Goal: Task Accomplishment & Management: Manage account settings

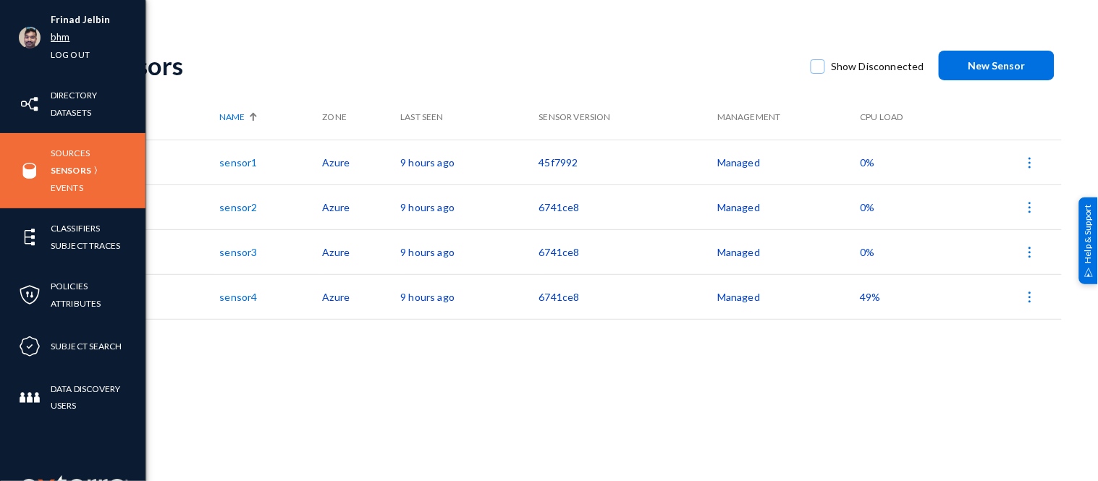
click at [60, 39] on link "bhm" at bounding box center [60, 37] width 19 height 17
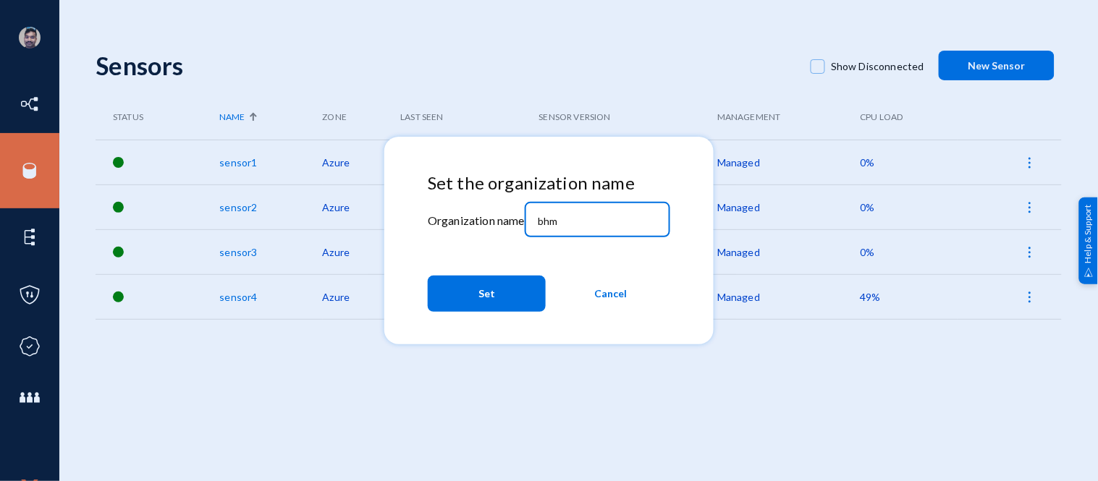
click at [568, 219] on input "bhm" at bounding box center [600, 221] width 124 height 13
type input "b"
type input "milestone"
click at [488, 301] on span "Set" at bounding box center [486, 294] width 17 height 26
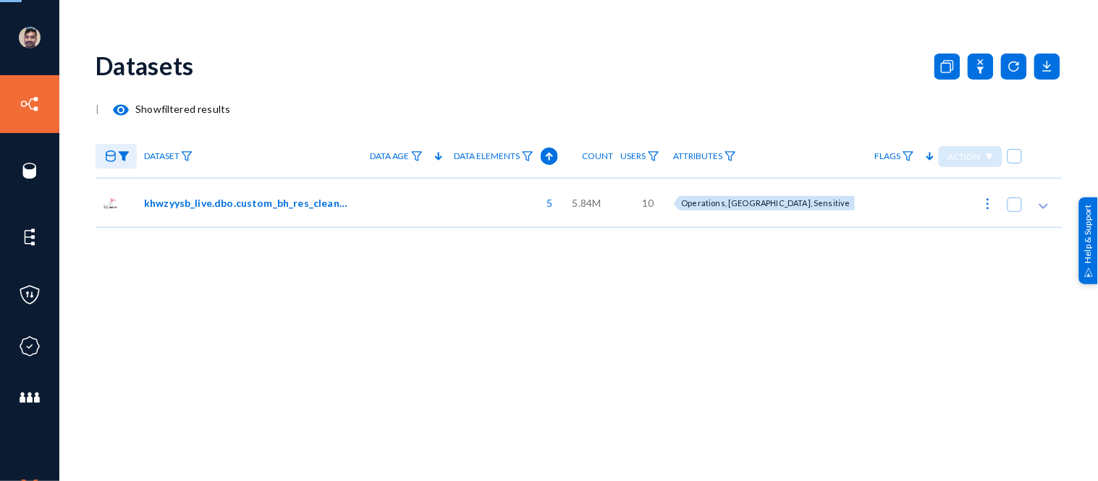
checkbox input "true"
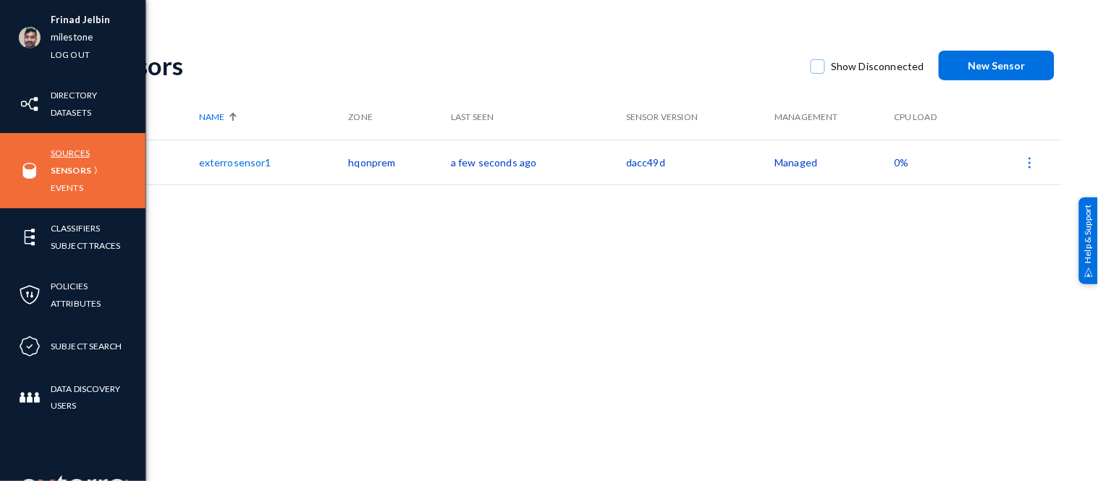
click at [72, 152] on link "Sources" at bounding box center [70, 153] width 39 height 17
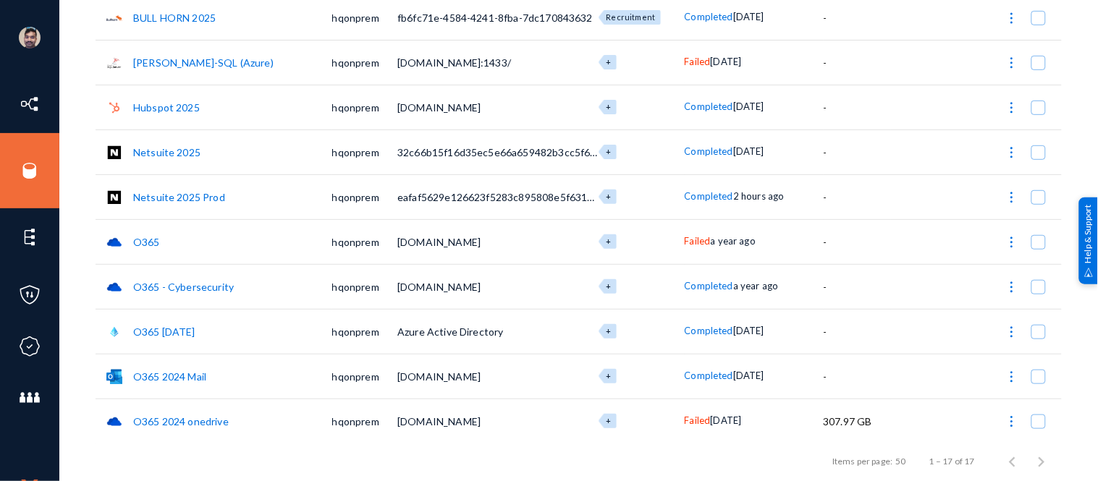
scroll to position [145, 0]
click at [732, 314] on td "Completed [DATE]" at bounding box center [754, 330] width 139 height 45
click at [174, 150] on link "Netsuite 2025" at bounding box center [166, 151] width 67 height 12
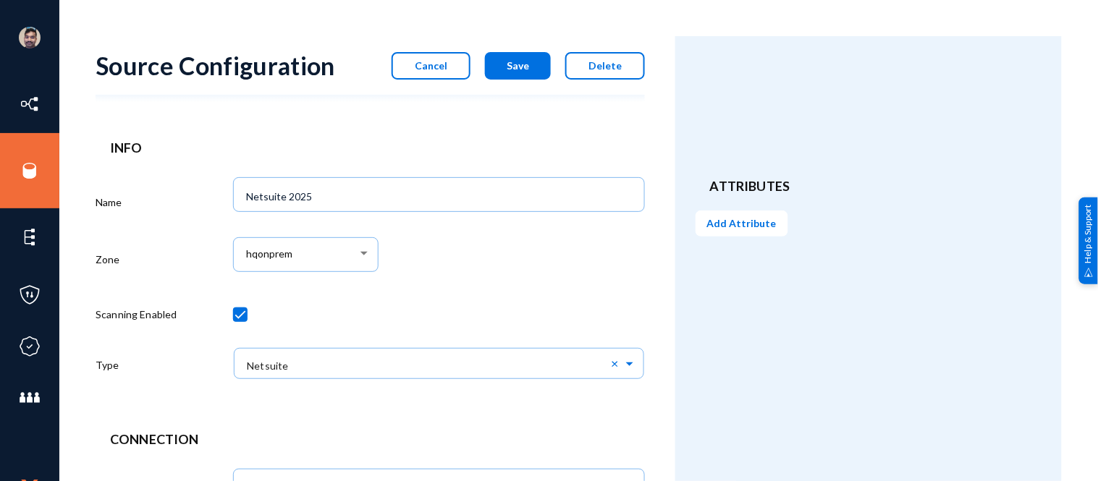
click at [434, 73] on button "Cancel" at bounding box center [431, 66] width 79 height 28
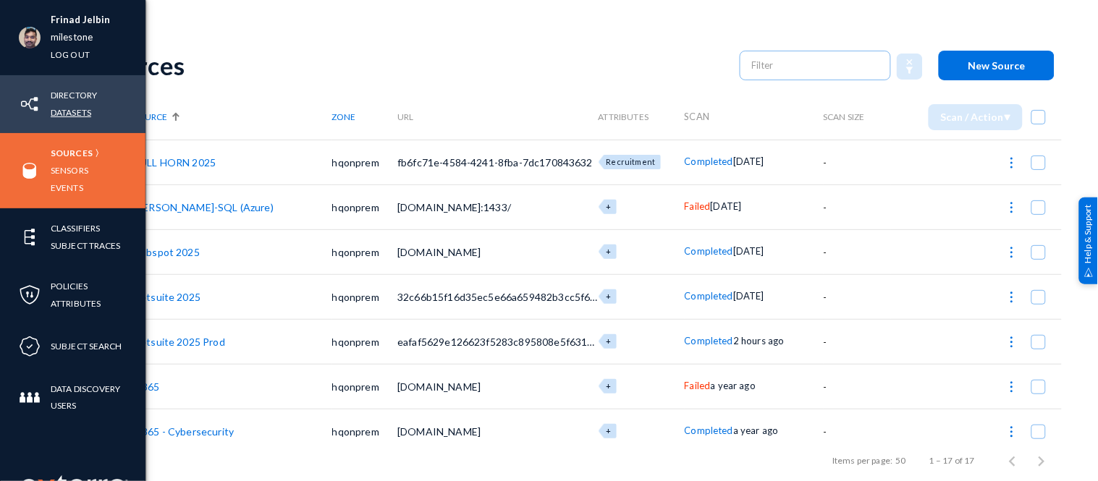
click at [81, 117] on link "Datasets" at bounding box center [71, 112] width 41 height 17
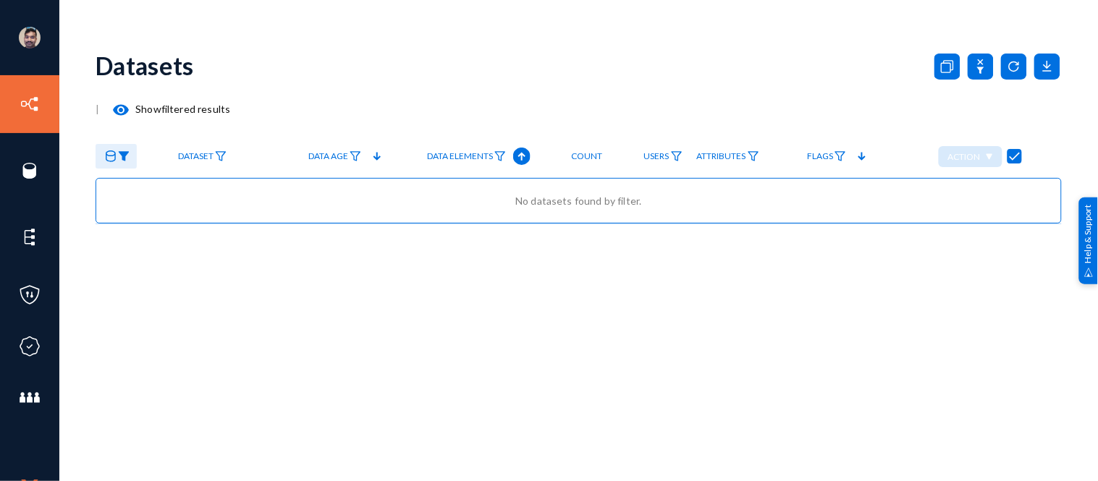
click at [119, 106] on mat-icon "visibility" at bounding box center [120, 109] width 17 height 17
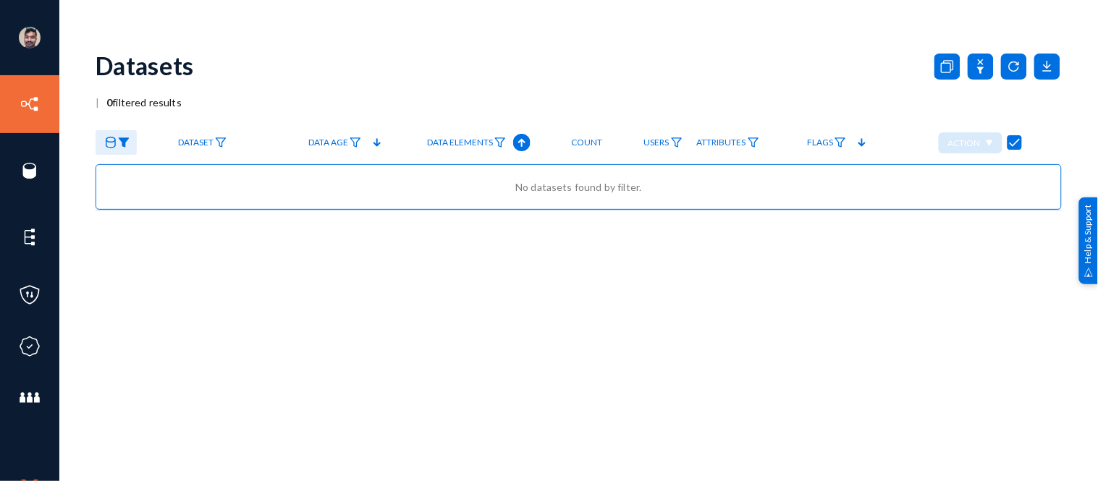
click at [124, 138] on img at bounding box center [124, 143] width 12 height 10
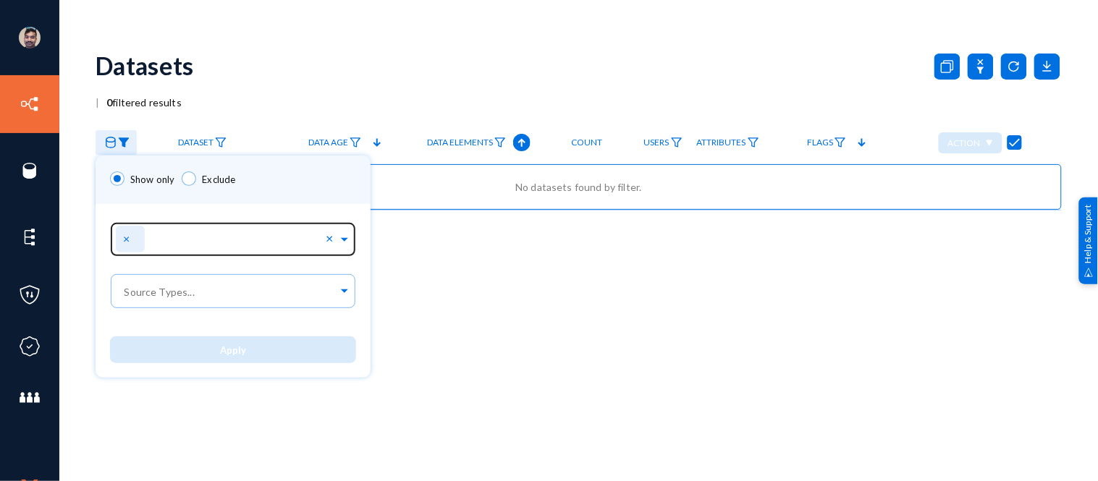
click at [127, 235] on span "×" at bounding box center [128, 239] width 10 height 14
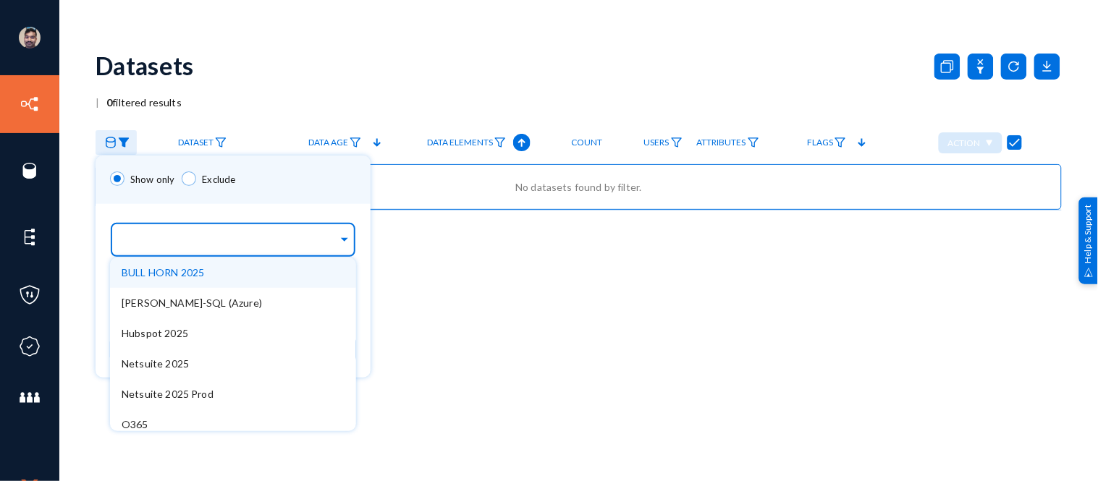
click at [163, 237] on input "text" at bounding box center [230, 242] width 216 height 14
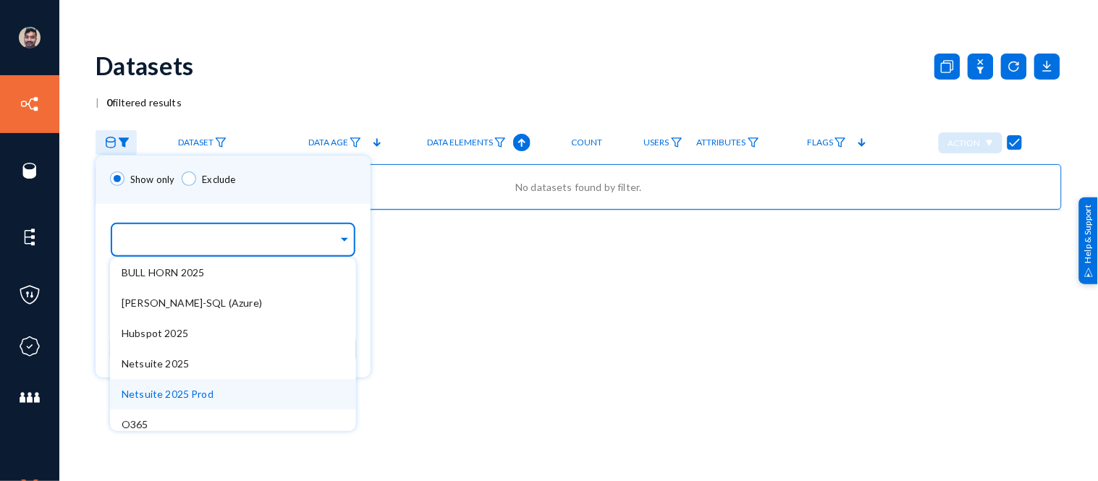
click at [177, 399] on span "Netsuite 2025 Prod" at bounding box center [168, 394] width 92 height 12
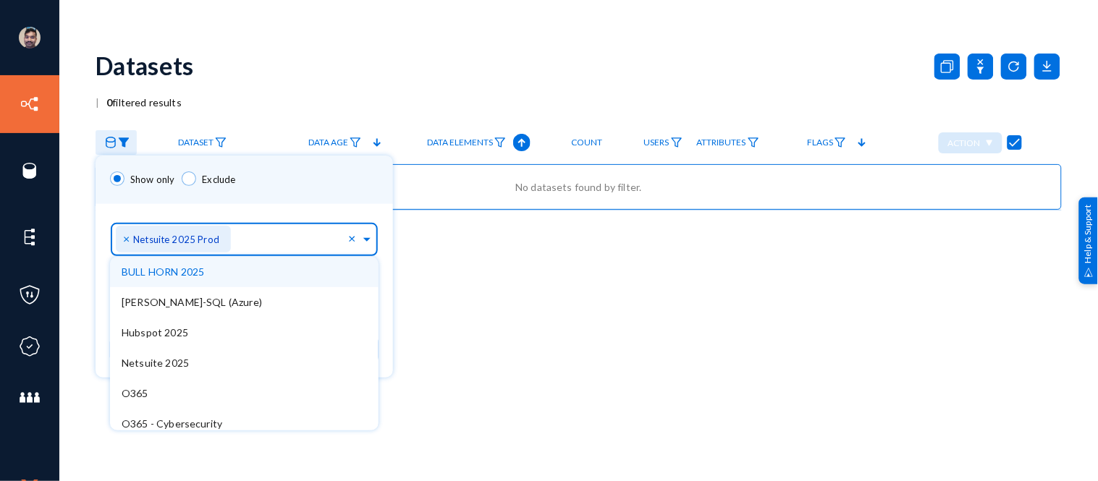
click at [288, 166] on div "Show only Exclude" at bounding box center [244, 180] width 297 height 48
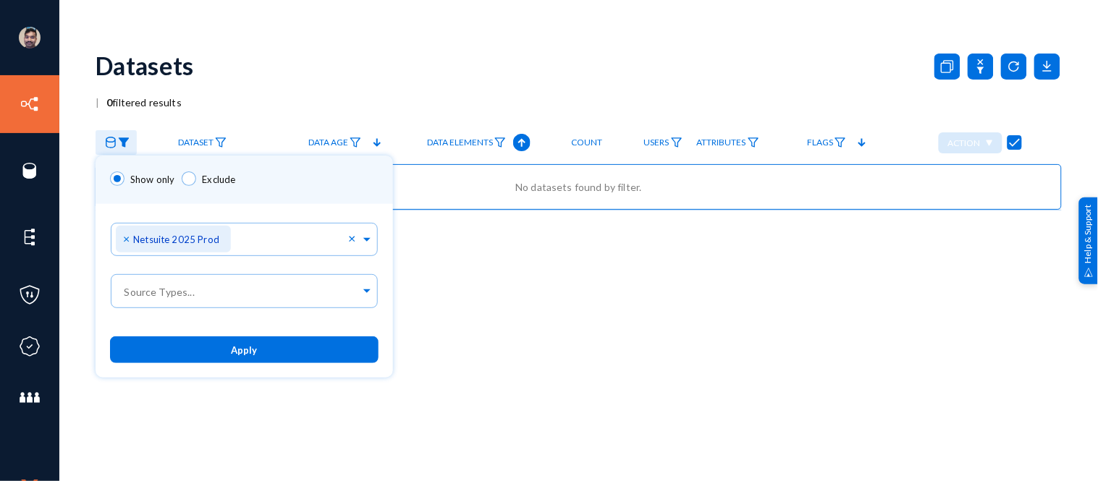
click at [258, 344] on button "Apply" at bounding box center [244, 350] width 268 height 27
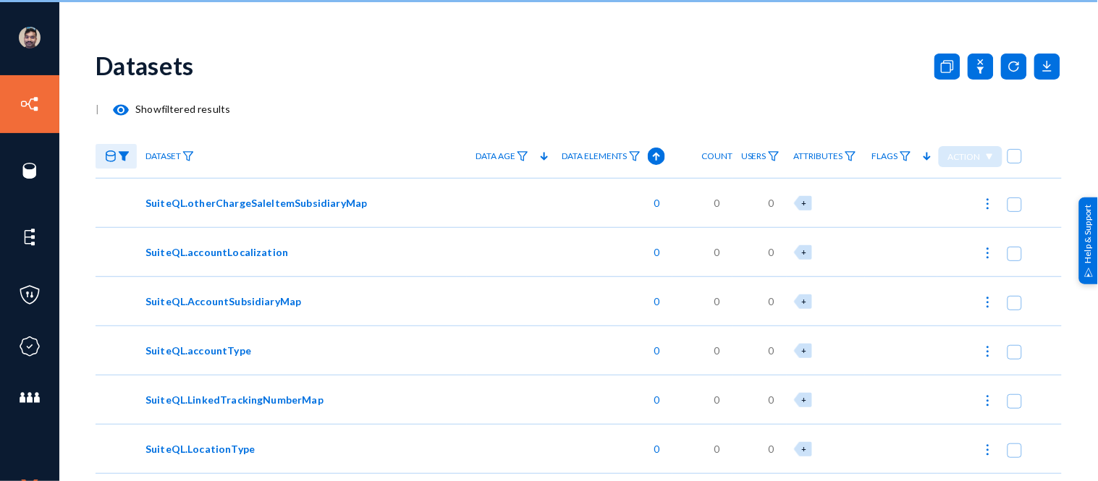
checkbox input "false"
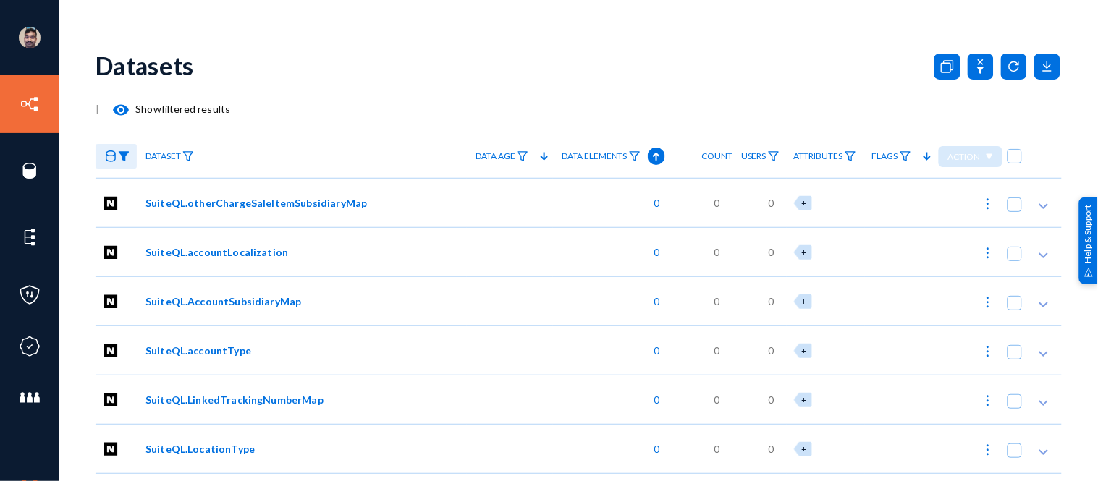
click at [117, 106] on mat-icon "visibility" at bounding box center [120, 109] width 17 height 17
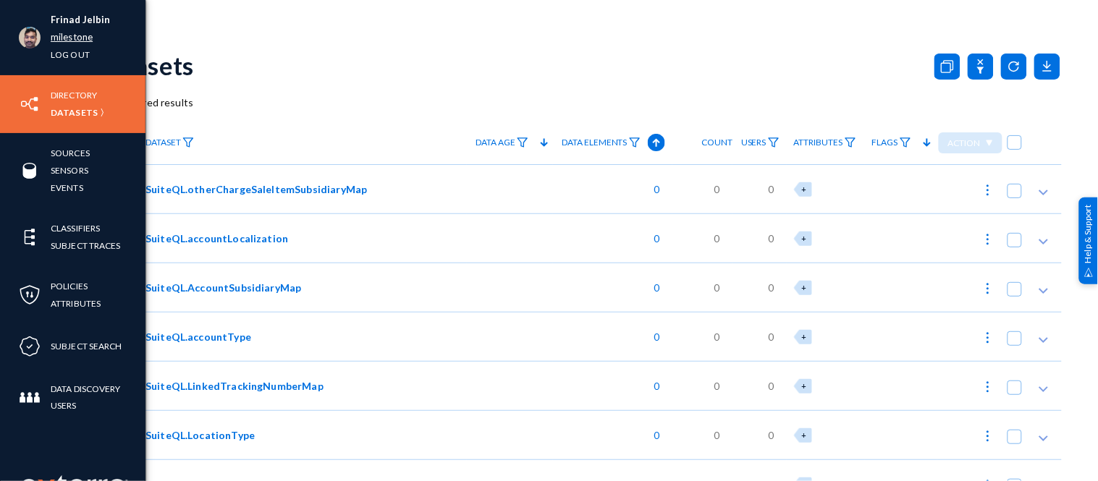
click at [62, 37] on link "milestone" at bounding box center [72, 37] width 42 height 17
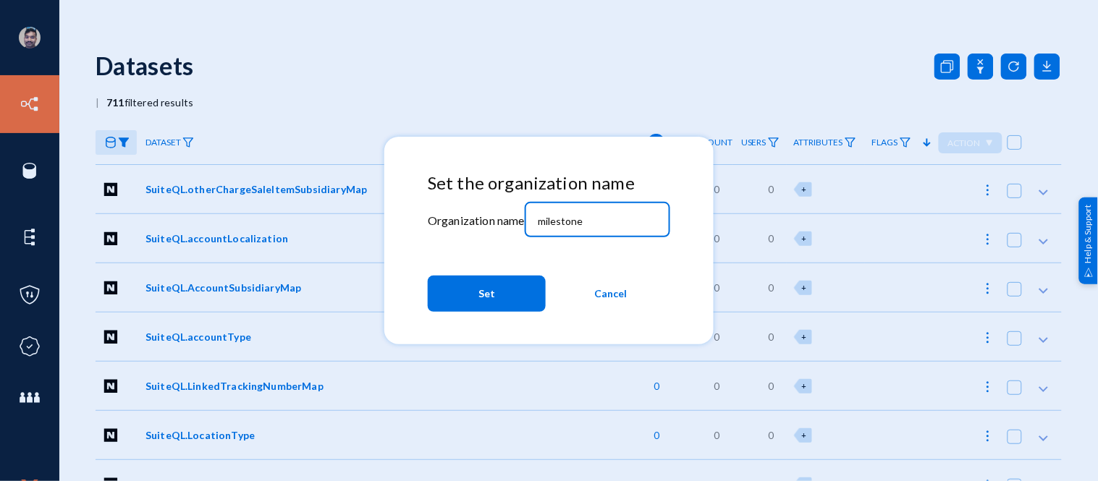
drag, startPoint x: 596, startPoint y: 217, endPoint x: 540, endPoint y: 215, distance: 55.8
click at [543, 215] on input "milestone" at bounding box center [600, 221] width 124 height 13
click at [439, 82] on div at bounding box center [549, 240] width 1098 height 481
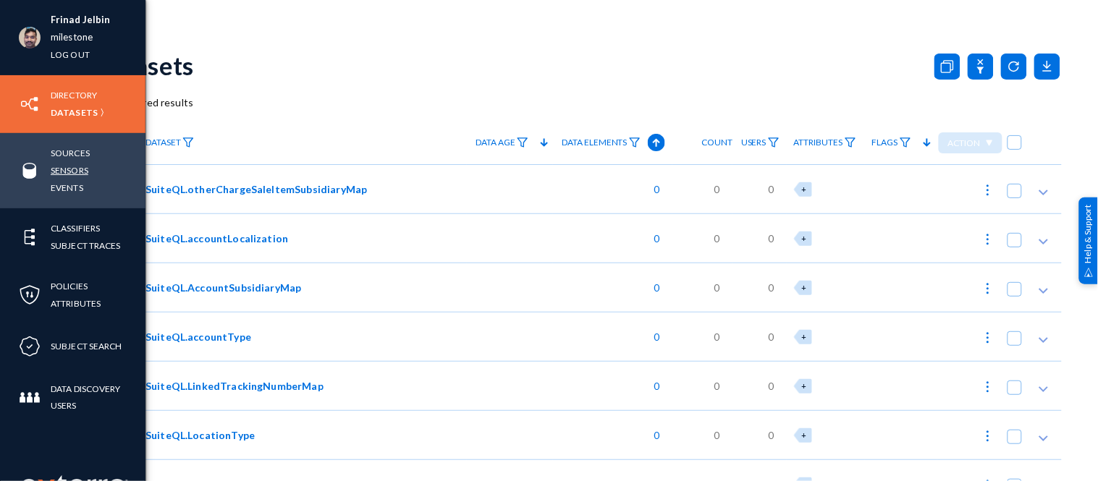
click at [63, 175] on link "Sensors" at bounding box center [70, 170] width 38 height 17
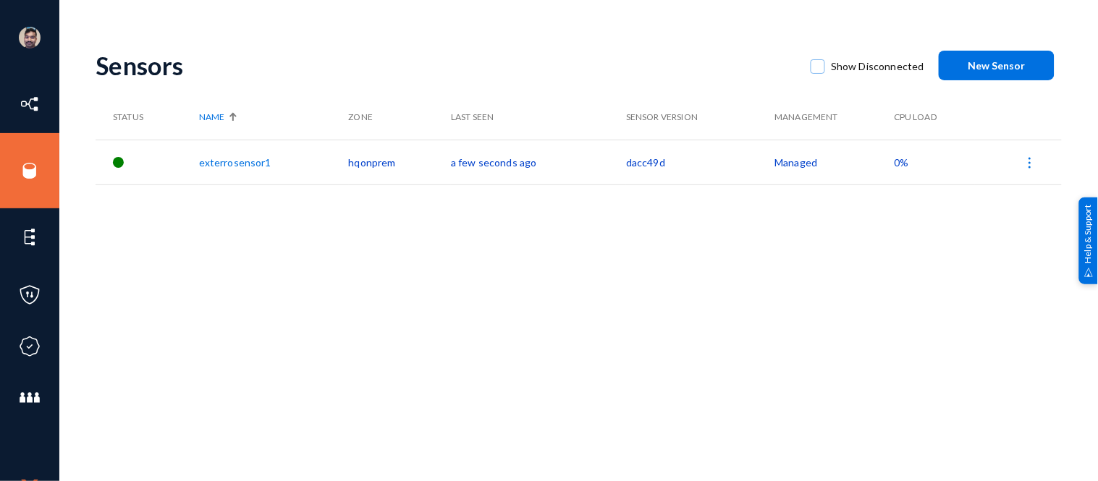
click at [241, 159] on link "exterrosensor1" at bounding box center [235, 162] width 72 height 12
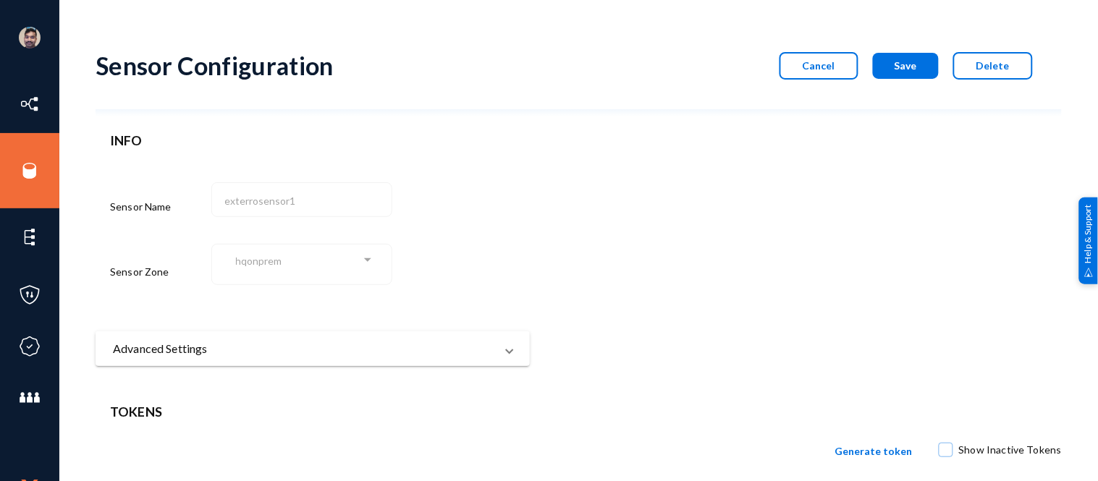
click at [303, 340] on mat-expansion-panel-header "Advanced Settings" at bounding box center [313, 348] width 434 height 35
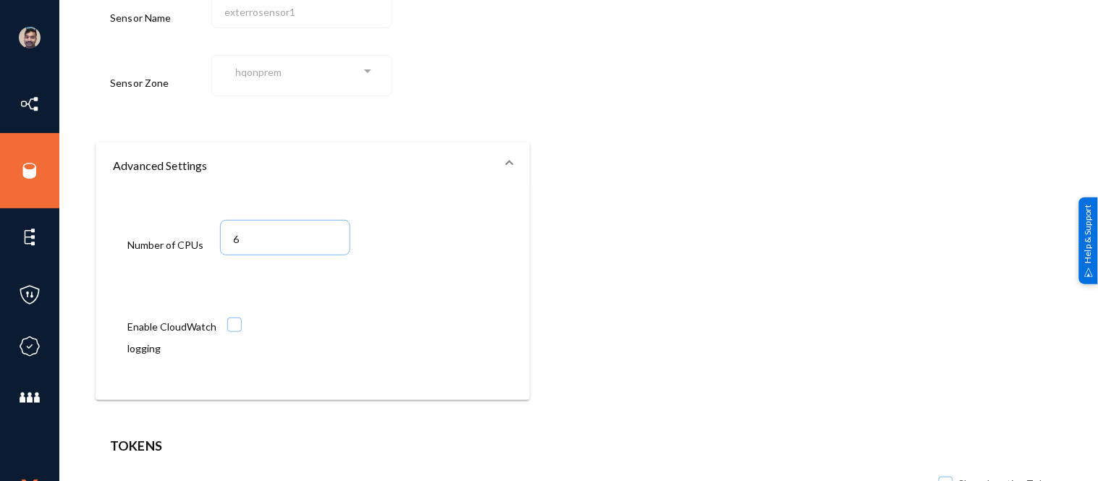
scroll to position [204, 0]
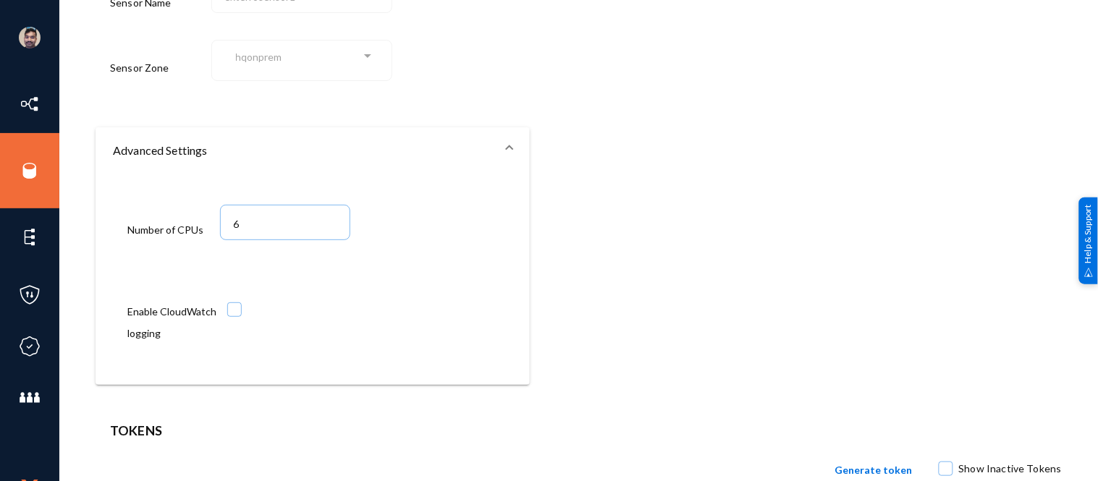
click at [233, 311] on span at bounding box center [234, 310] width 14 height 14
click at [234, 316] on input "checkbox" at bounding box center [234, 316] width 1 height 1
checkbox input "true"
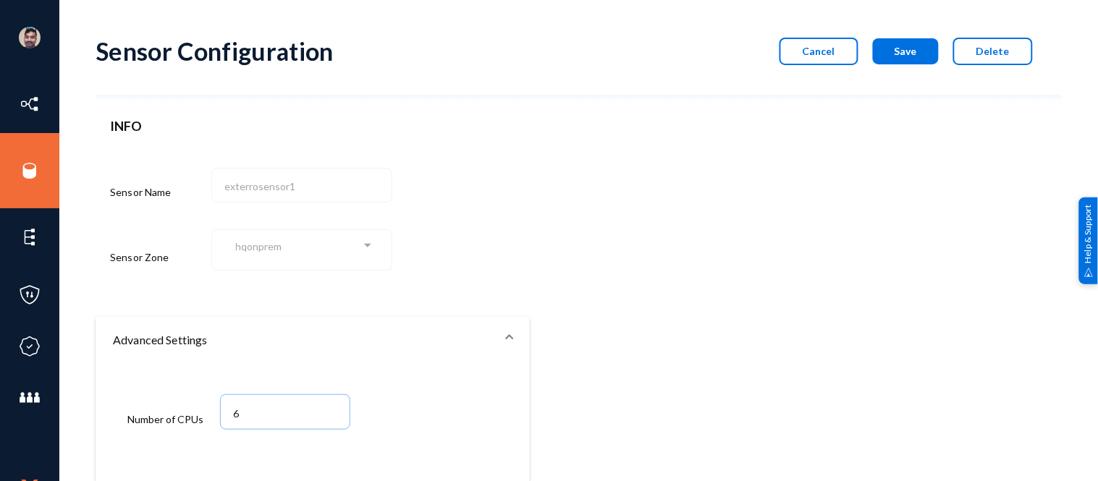
scroll to position [0, 0]
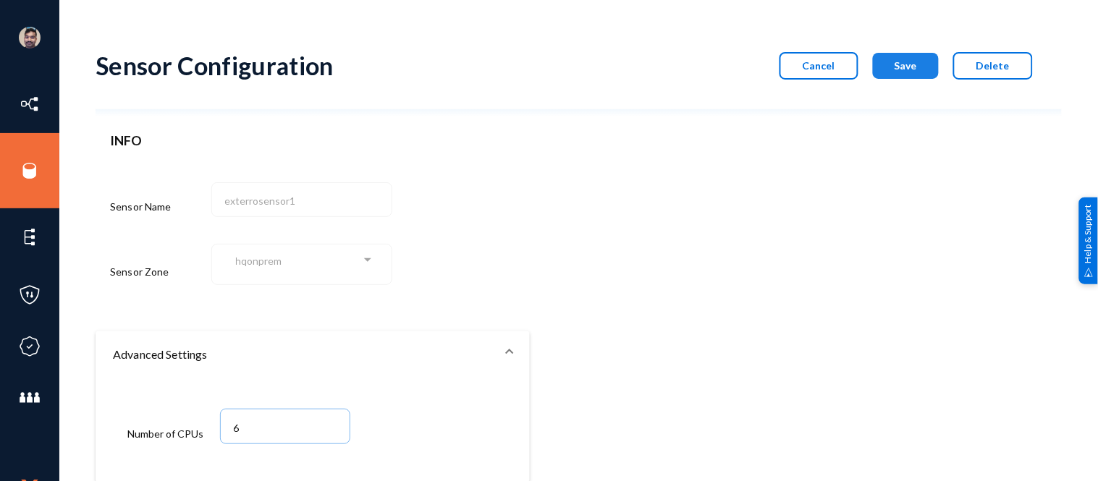
click at [907, 69] on span "Save" at bounding box center [906, 65] width 22 height 12
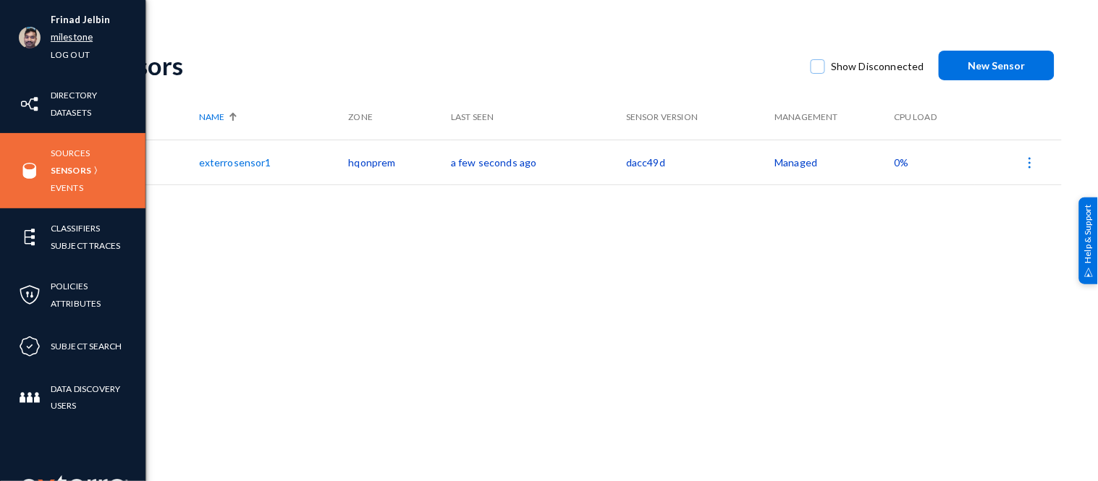
click at [76, 38] on link "milestone" at bounding box center [72, 37] width 42 height 17
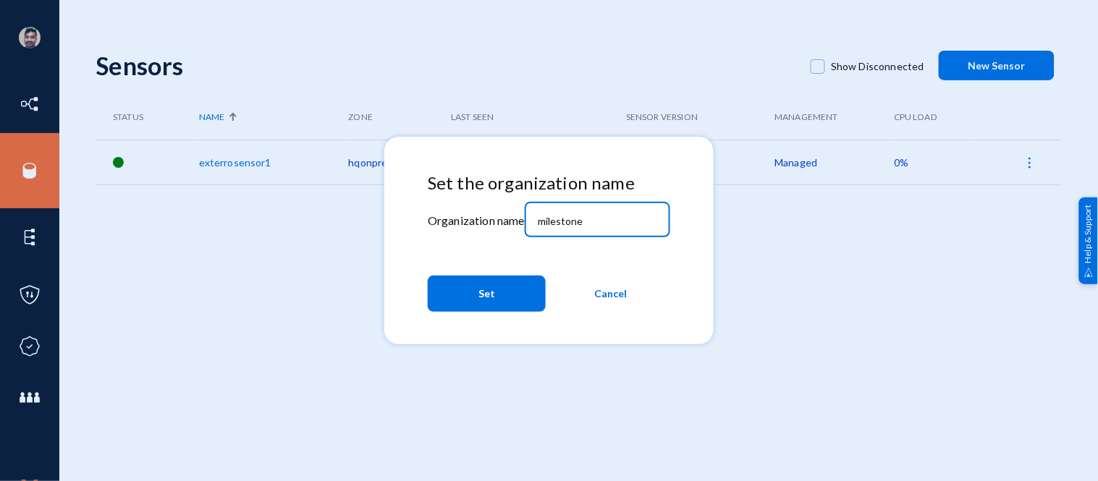
drag, startPoint x: 585, startPoint y: 215, endPoint x: 517, endPoint y: 208, distance: 68.3
click at [517, 208] on div "Set the organization name Organization name milestone Set Cancel" at bounding box center [549, 245] width 242 height 145
type input "russel"
click at [510, 300] on button "Set" at bounding box center [487, 294] width 118 height 36
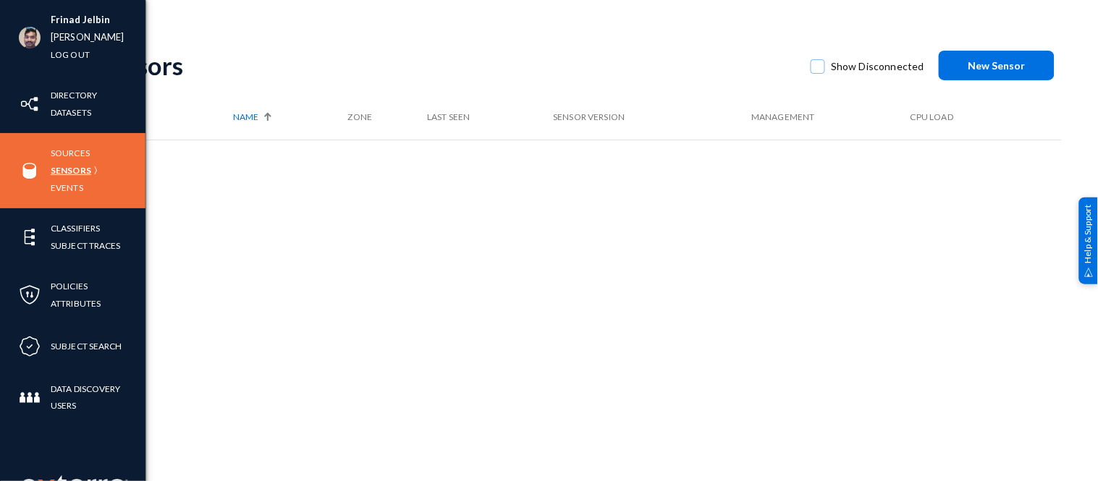
click at [75, 174] on link "Sensors" at bounding box center [71, 170] width 41 height 17
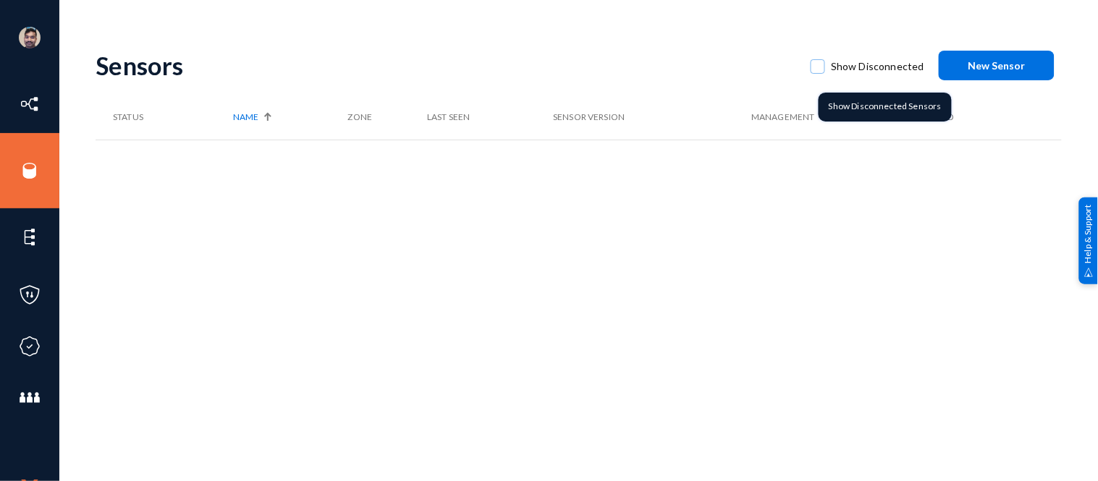
click at [821, 68] on span at bounding box center [818, 66] width 14 height 14
click at [819, 73] on input "Show Disconnected" at bounding box center [817, 73] width 1 height 1
checkbox input "true"
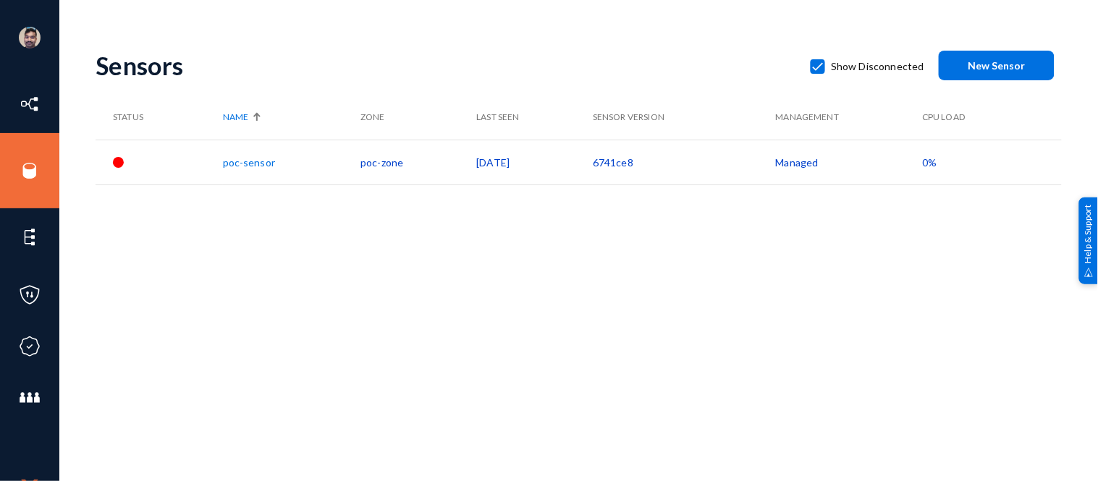
click at [252, 161] on link "poc-sensor" at bounding box center [249, 162] width 52 height 12
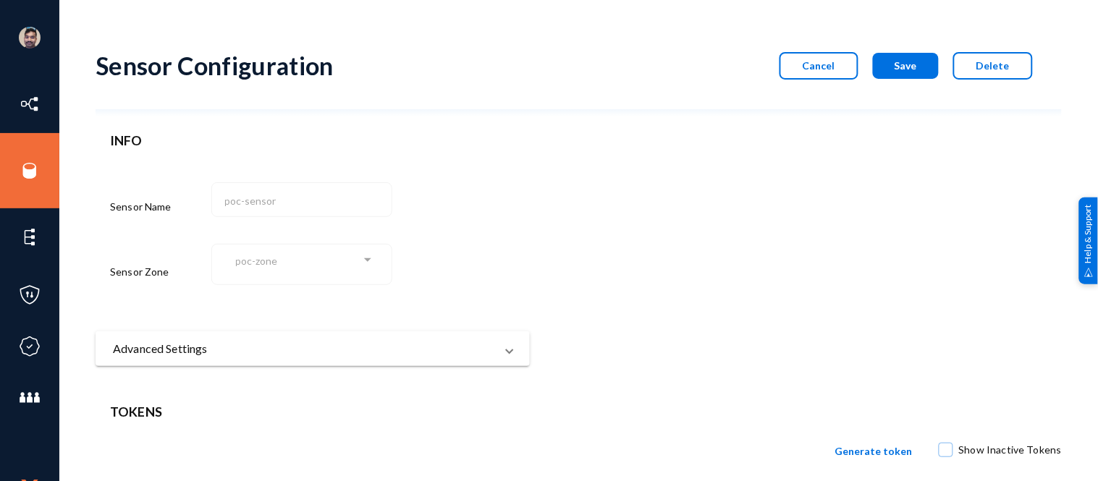
scroll to position [124, 0]
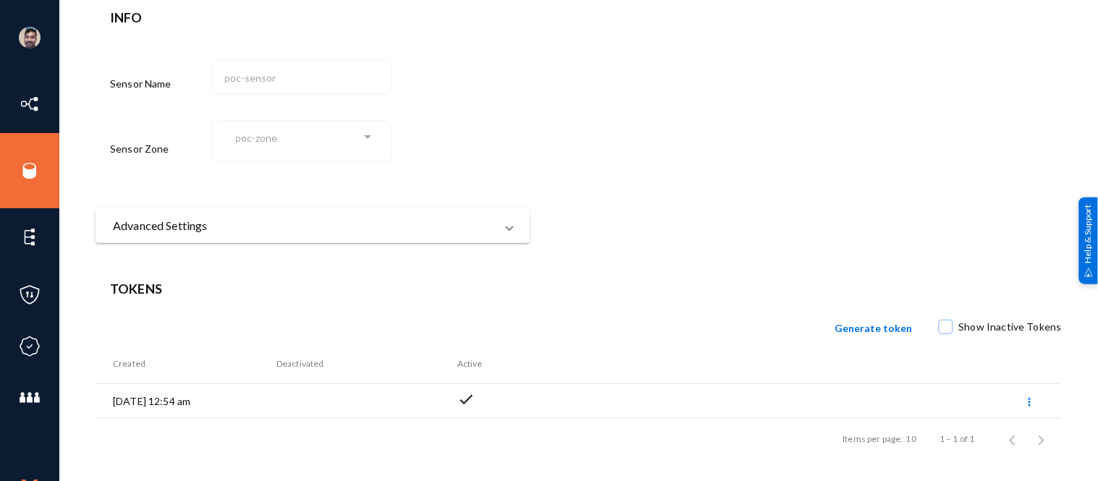
click at [306, 219] on mat-panel-title "Advanced Settings" at bounding box center [304, 225] width 382 height 17
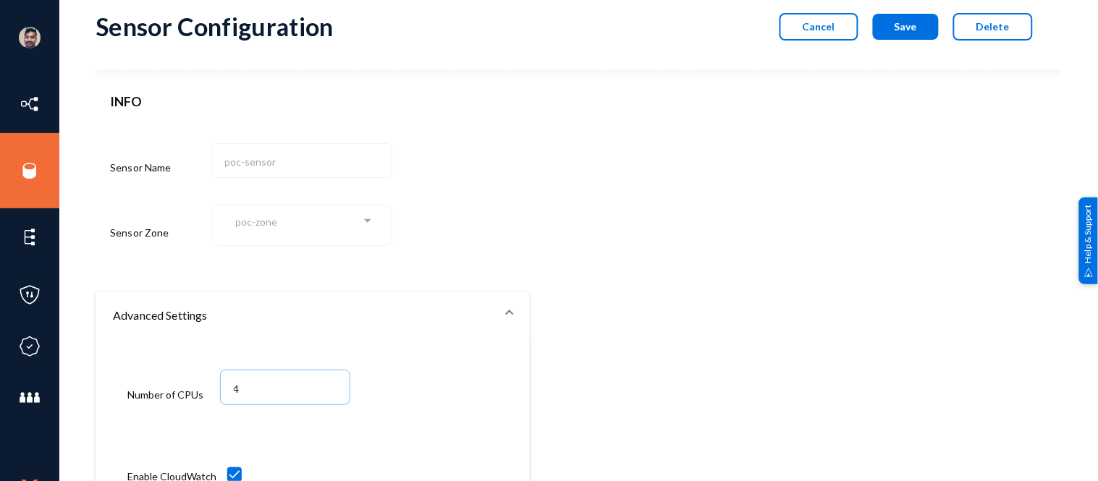
scroll to position [0, 0]
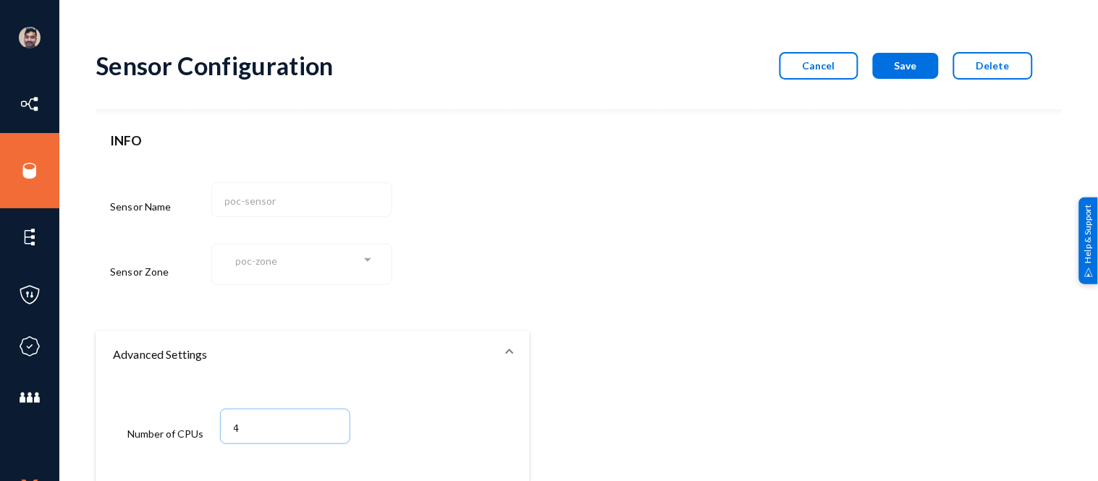
click at [840, 66] on button "Cancel" at bounding box center [818, 66] width 79 height 28
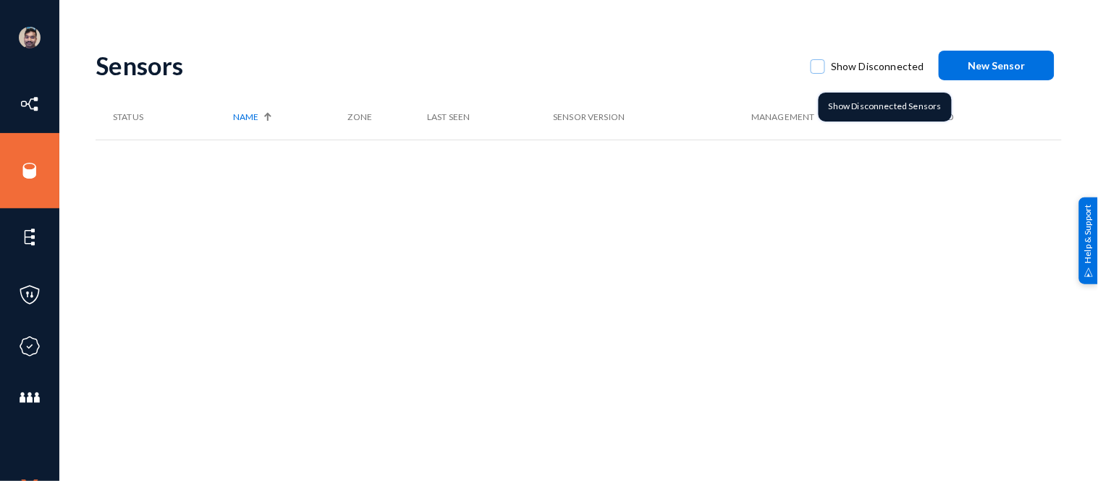
click at [824, 64] on span at bounding box center [818, 66] width 14 height 14
click at [819, 73] on input "Show Disconnected" at bounding box center [817, 73] width 1 height 1
checkbox input "true"
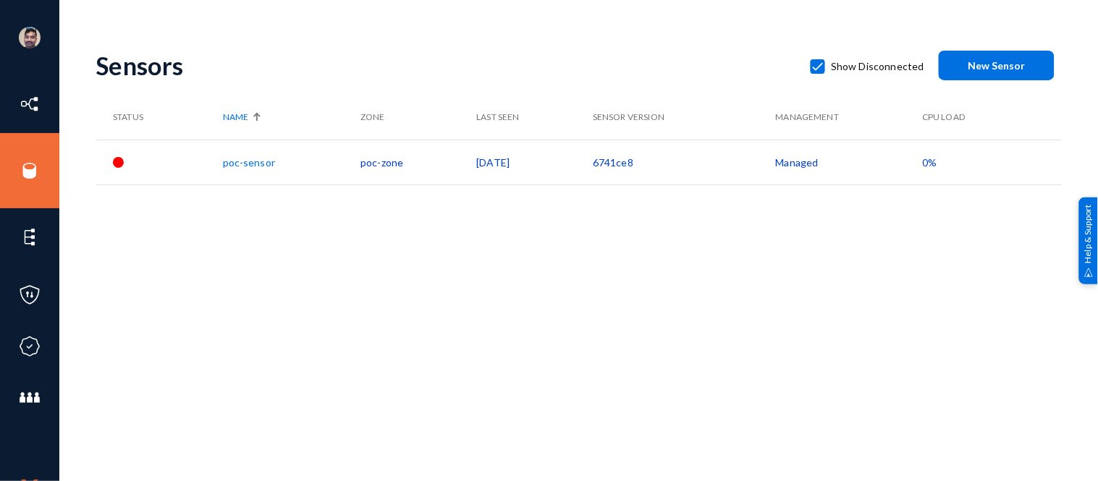
click at [476, 161] on td "[DATE]" at bounding box center [534, 162] width 117 height 45
click at [654, 270] on div "Sensors Show Disconnected New Sensor Status Name Zone Last Seen Sensor Version …" at bounding box center [579, 253] width 966 height 434
click at [1006, 255] on div "Sensors Show Disconnected New Sensor Status Name Zone Last Seen Sensor Version …" at bounding box center [579, 253] width 966 height 434
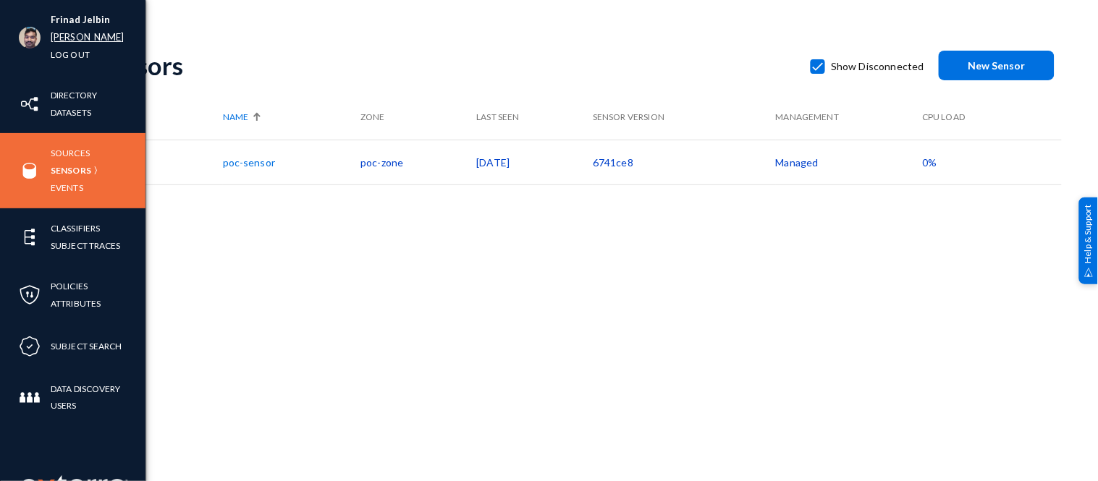
click at [67, 33] on link "russel" at bounding box center [88, 37] width 74 height 17
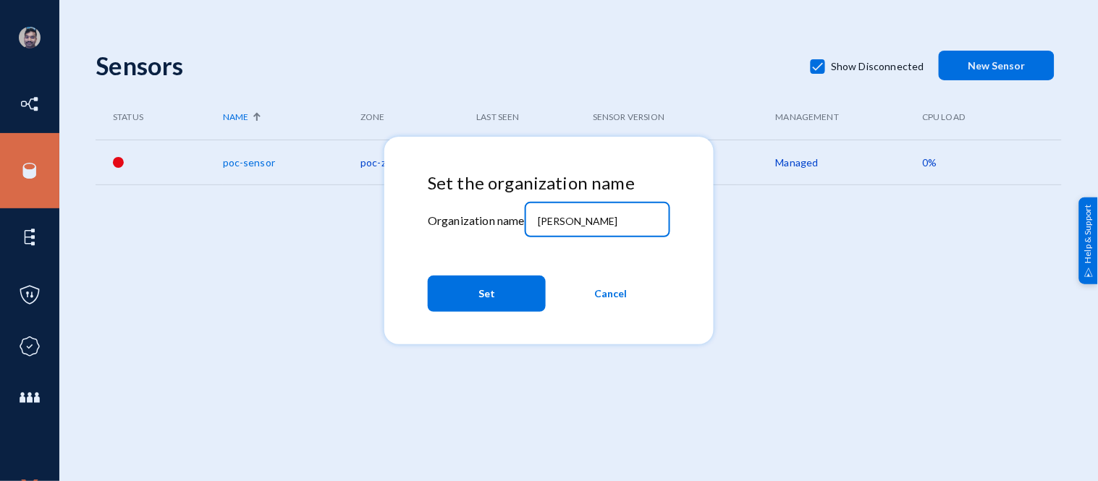
drag, startPoint x: 580, startPoint y: 225, endPoint x: 501, endPoint y: 207, distance: 80.9
click at [501, 207] on div "Set the organization name Organization name russel Set Cancel" at bounding box center [549, 245] width 242 height 145
type input "bhm"
click at [483, 293] on span "Set" at bounding box center [486, 294] width 17 height 26
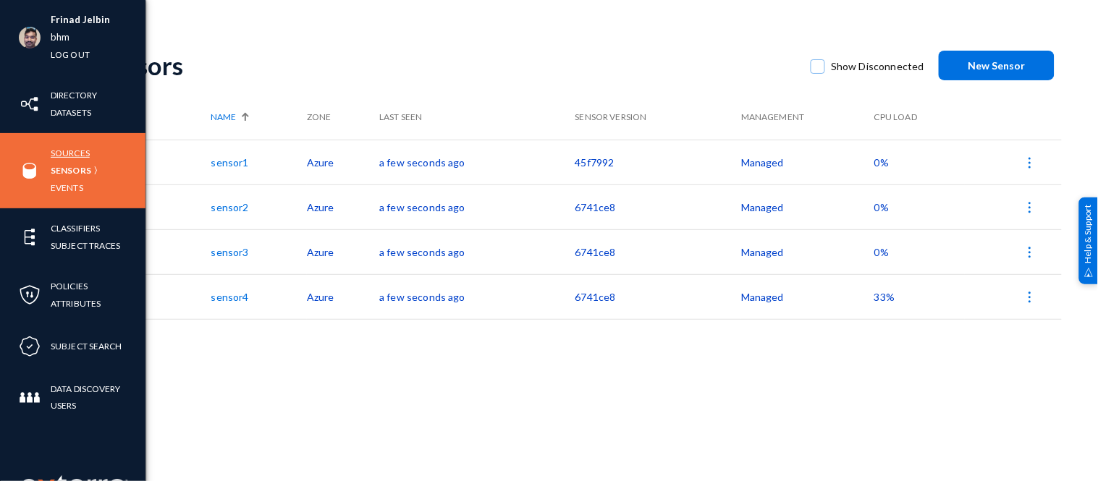
click at [82, 148] on link "Sources" at bounding box center [70, 153] width 39 height 17
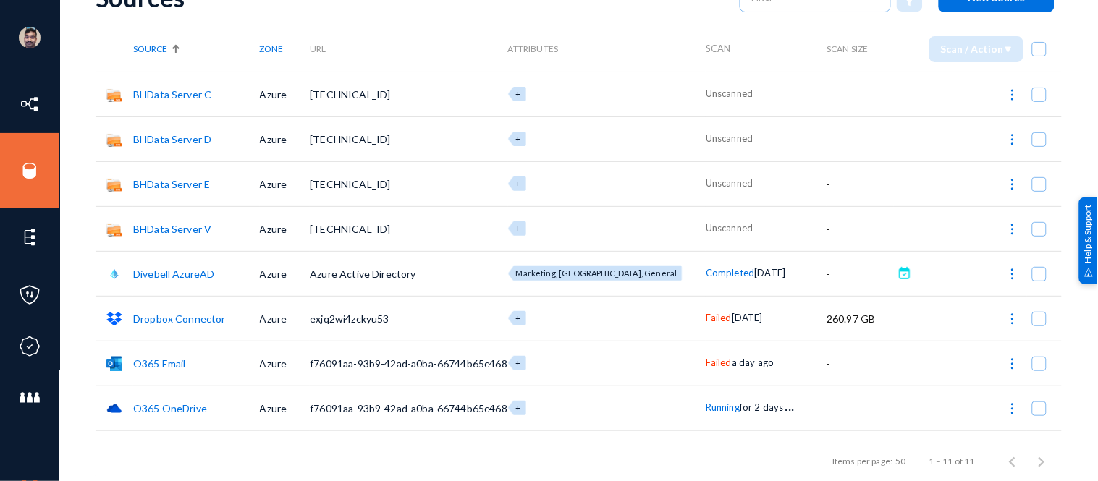
scroll to position [192, 0]
